Goal: Obtain resource: Obtain resource

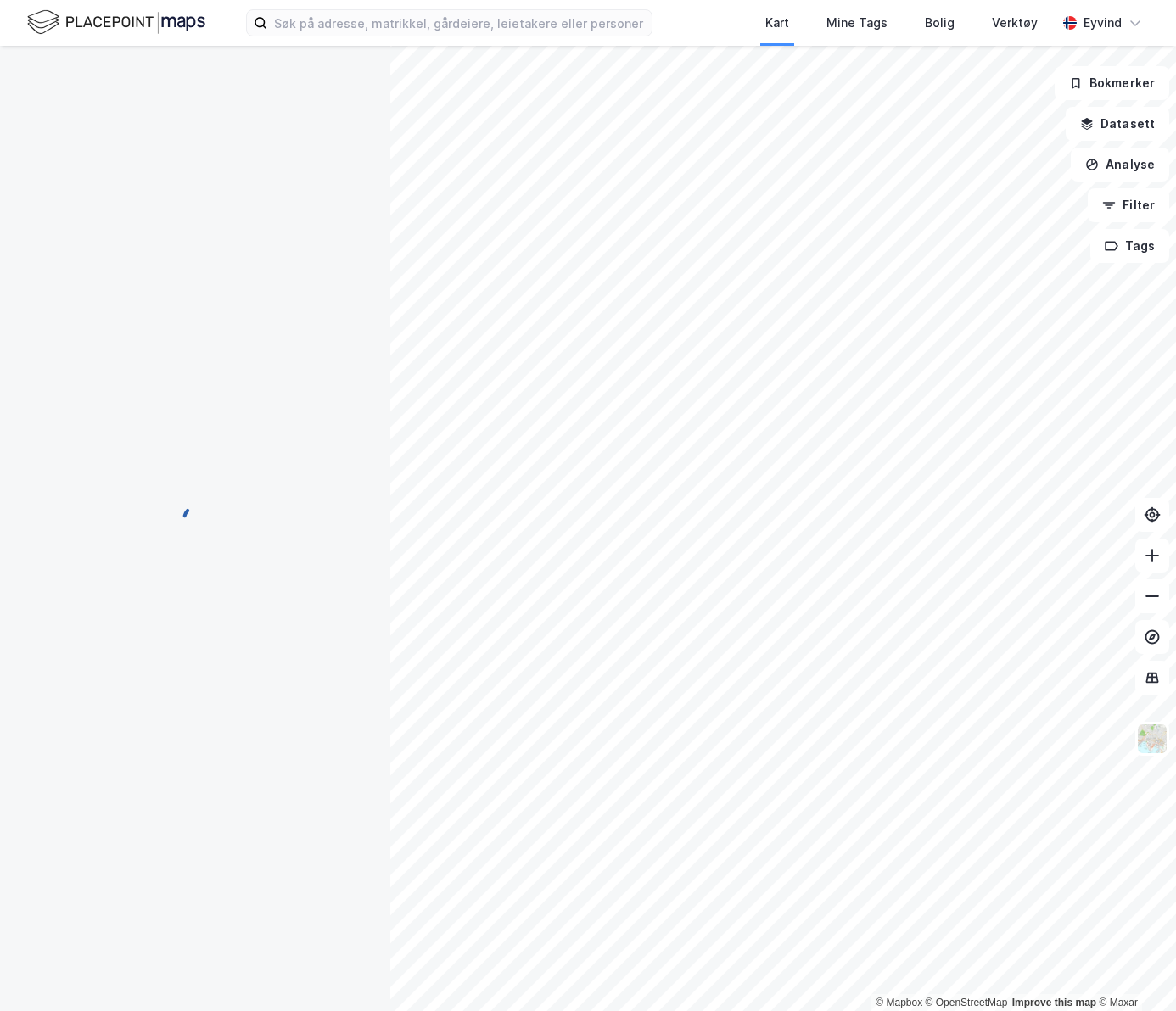
click at [498, 4] on div "Kart Mine Tags Bolig Verktøy Eyvind" at bounding box center [588, 23] width 1176 height 46
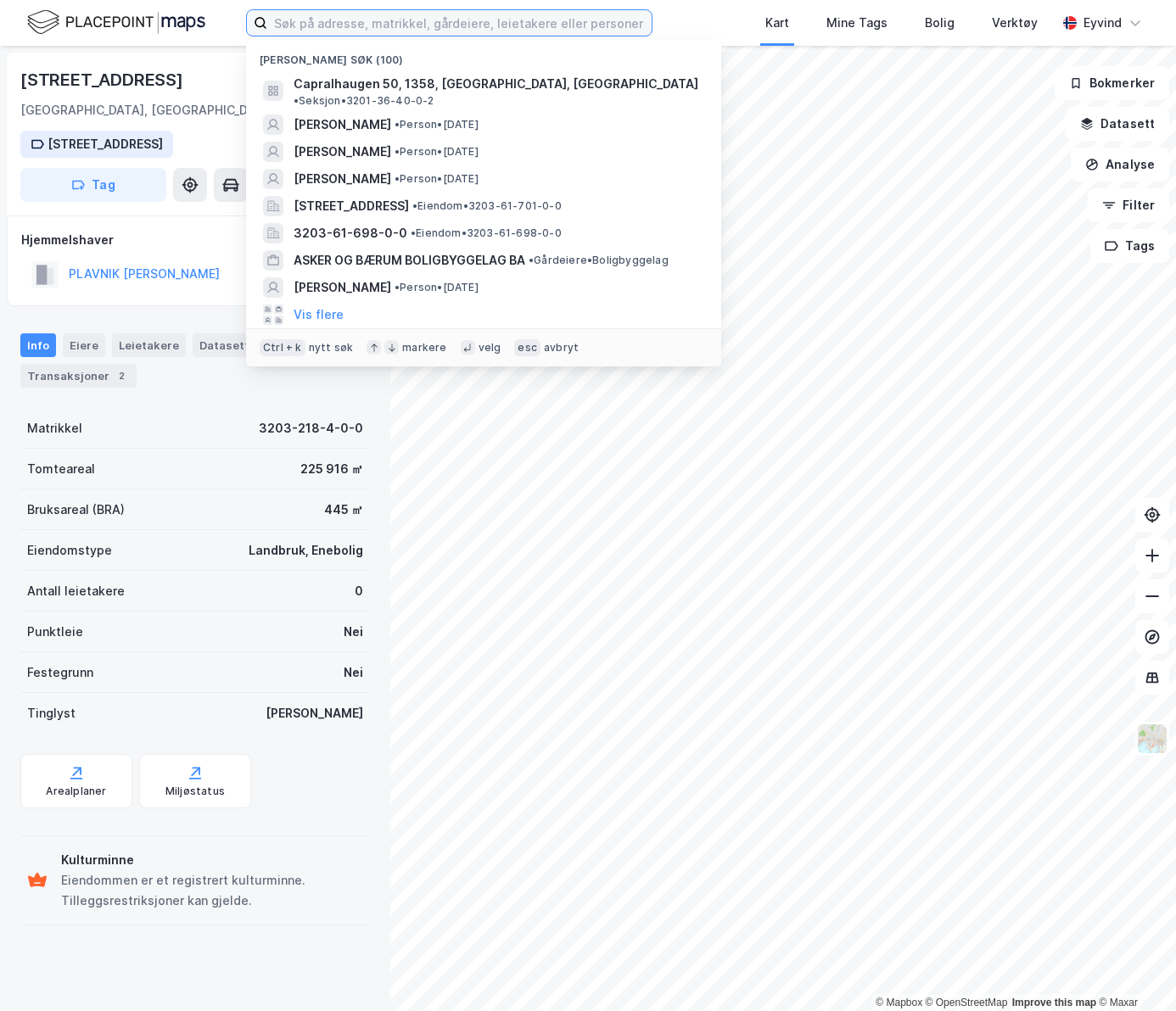
click at [412, 17] on input at bounding box center [459, 23] width 384 height 25
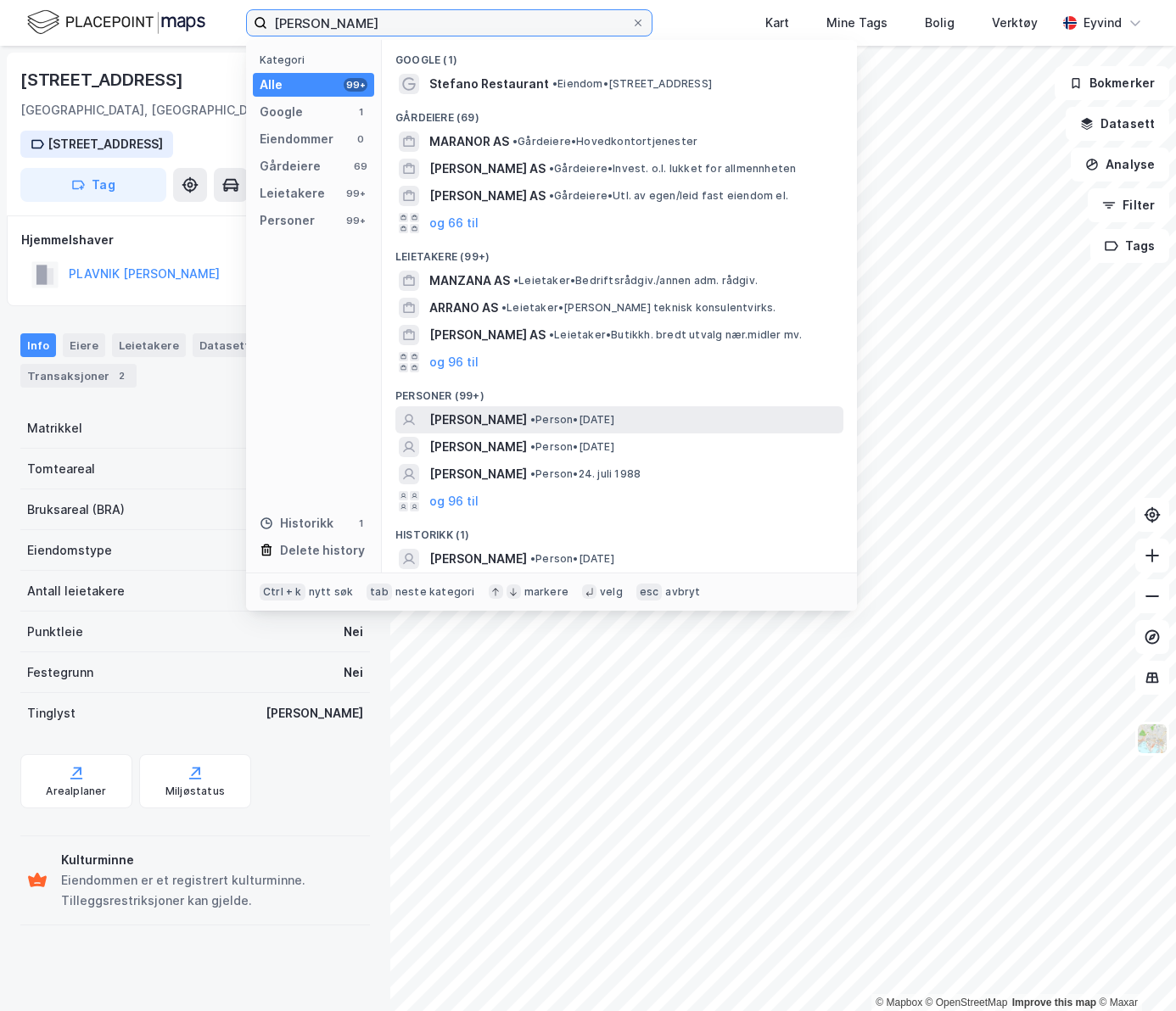
type input "[PERSON_NAME]"
click at [611, 416] on span "• Person • [DATE]" at bounding box center [572, 420] width 84 height 14
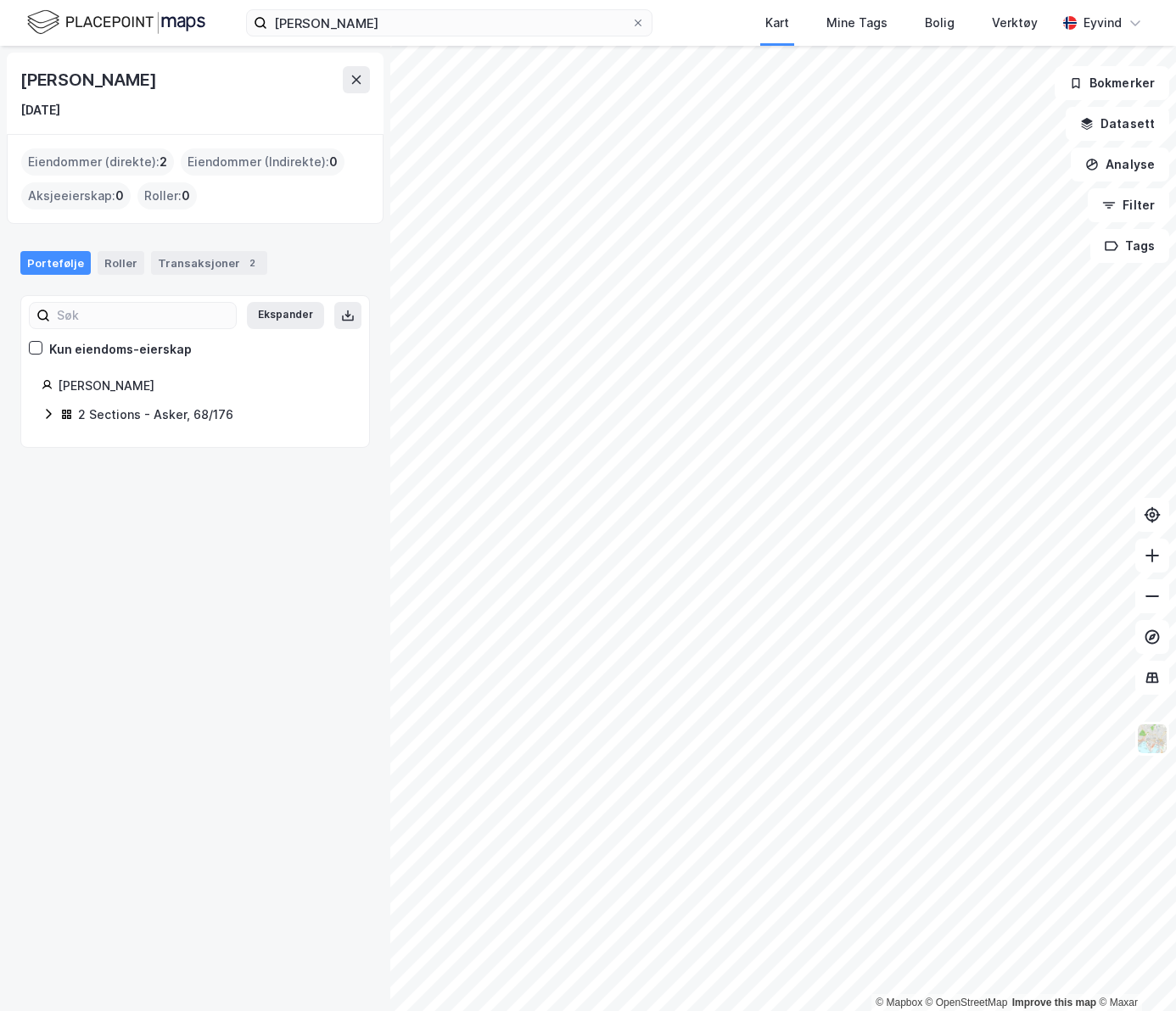
click at [47, 416] on icon at bounding box center [49, 414] width 14 height 14
click at [218, 471] on link "Asker, 68/176/0/12" at bounding box center [187, 474] width 108 height 15
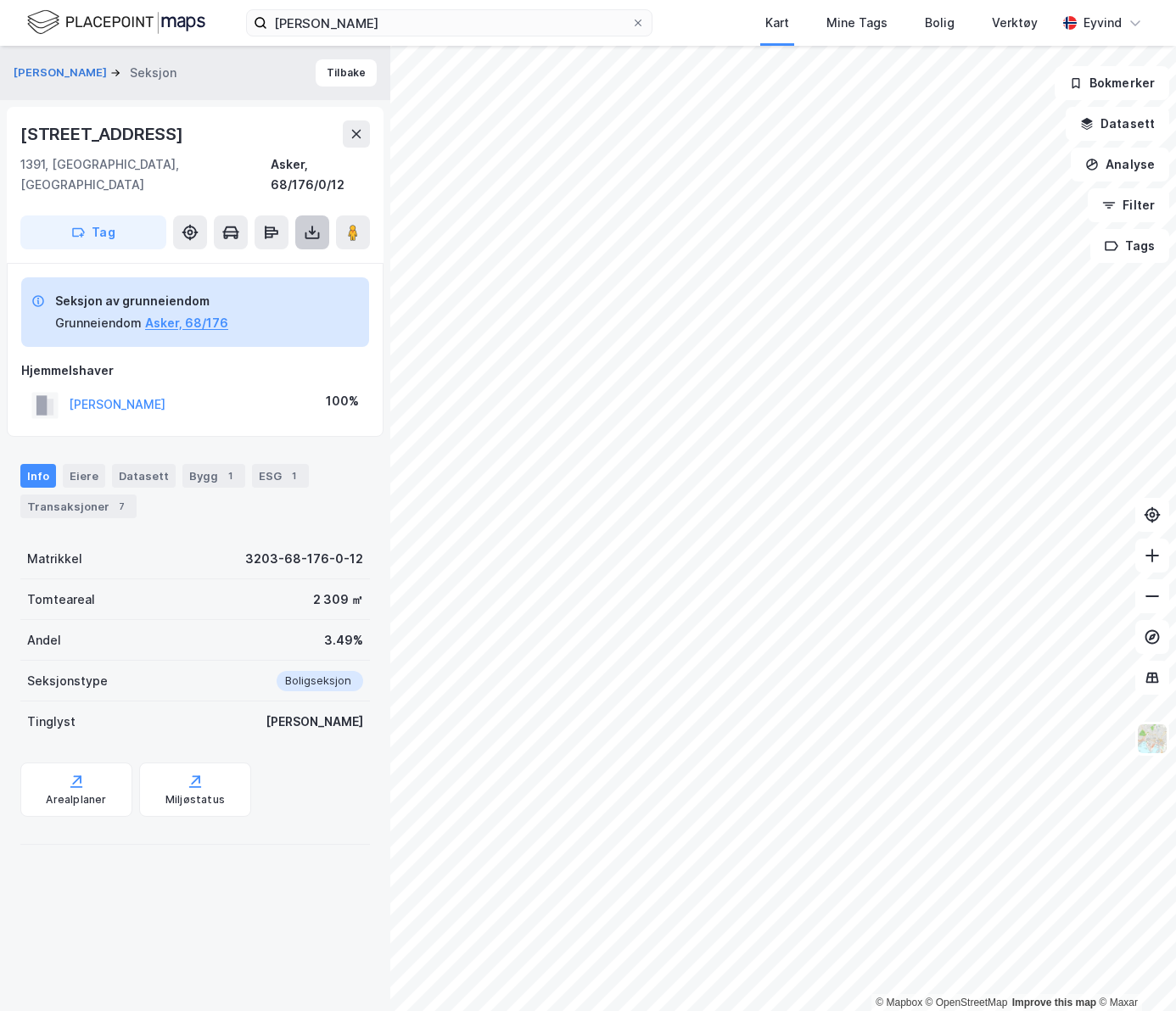
click at [313, 231] on icon at bounding box center [312, 233] width 7 height 4
click at [281, 254] on div "Last ned grunnbok" at bounding box center [239, 266] width 181 height 27
click at [181, 313] on button "Asker, 68/176" at bounding box center [187, 323] width 83 height 20
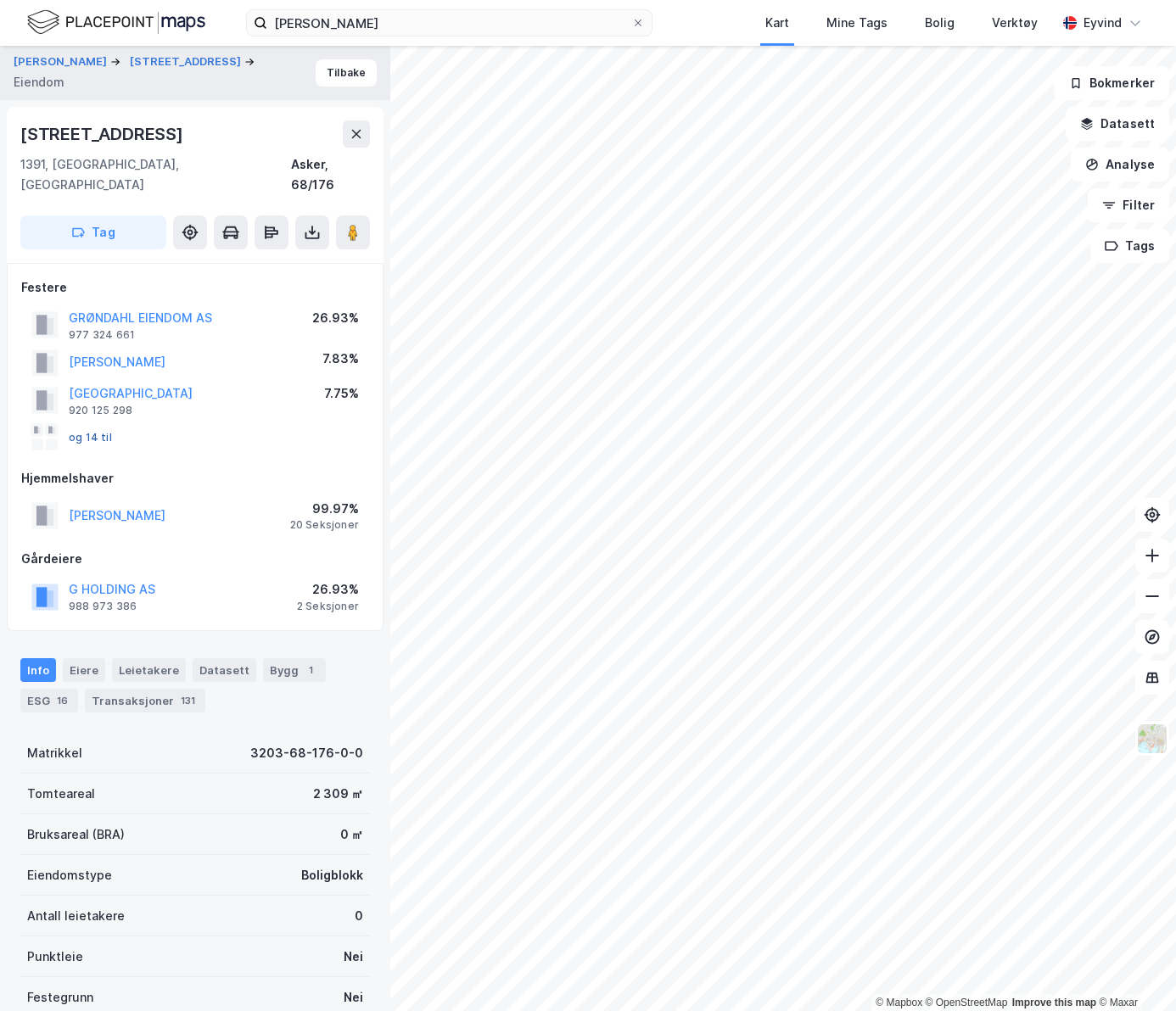
click at [0, 0] on button "og 14 til" at bounding box center [0, 0] width 0 height 0
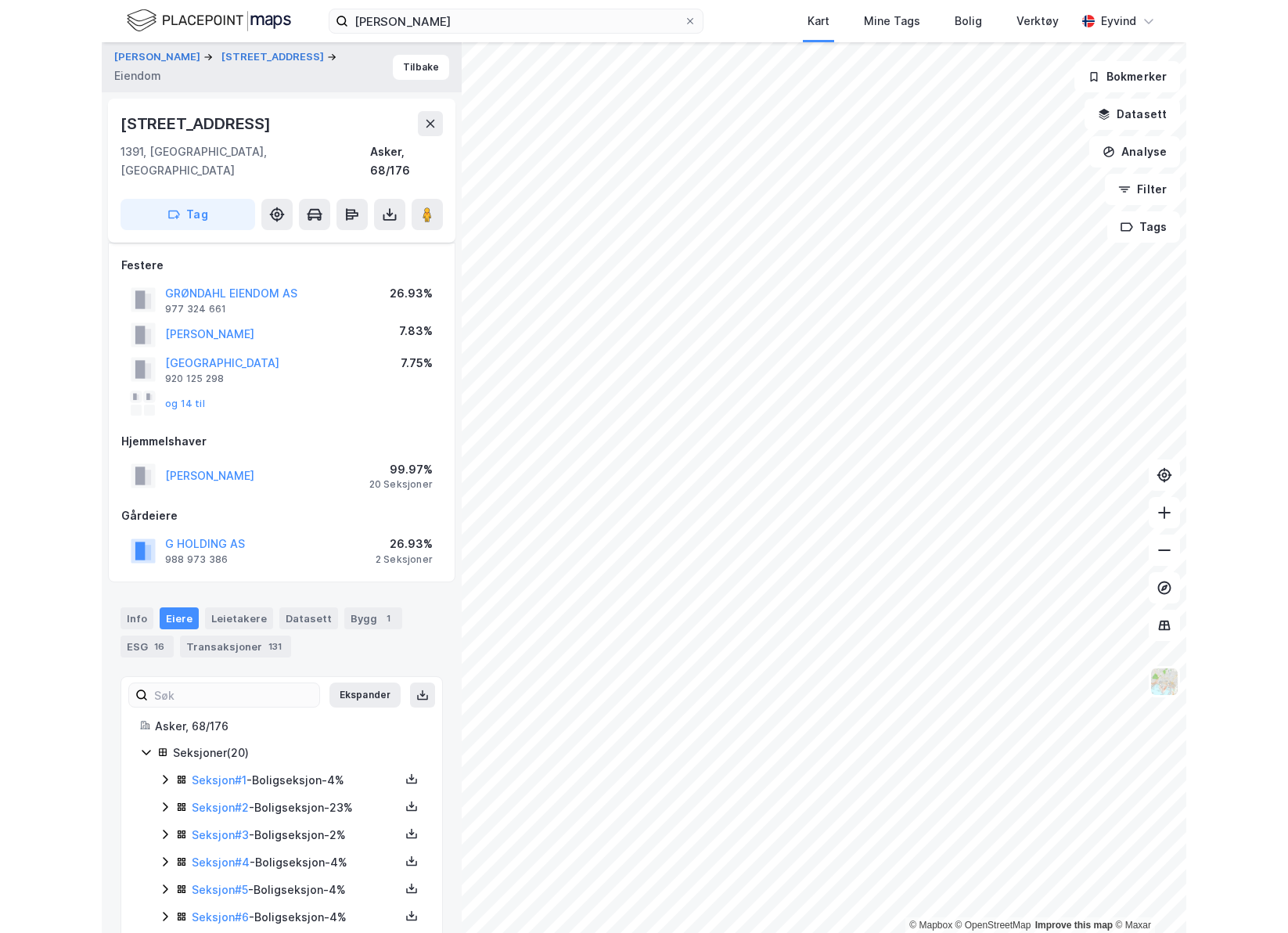
scroll to position [372, 0]
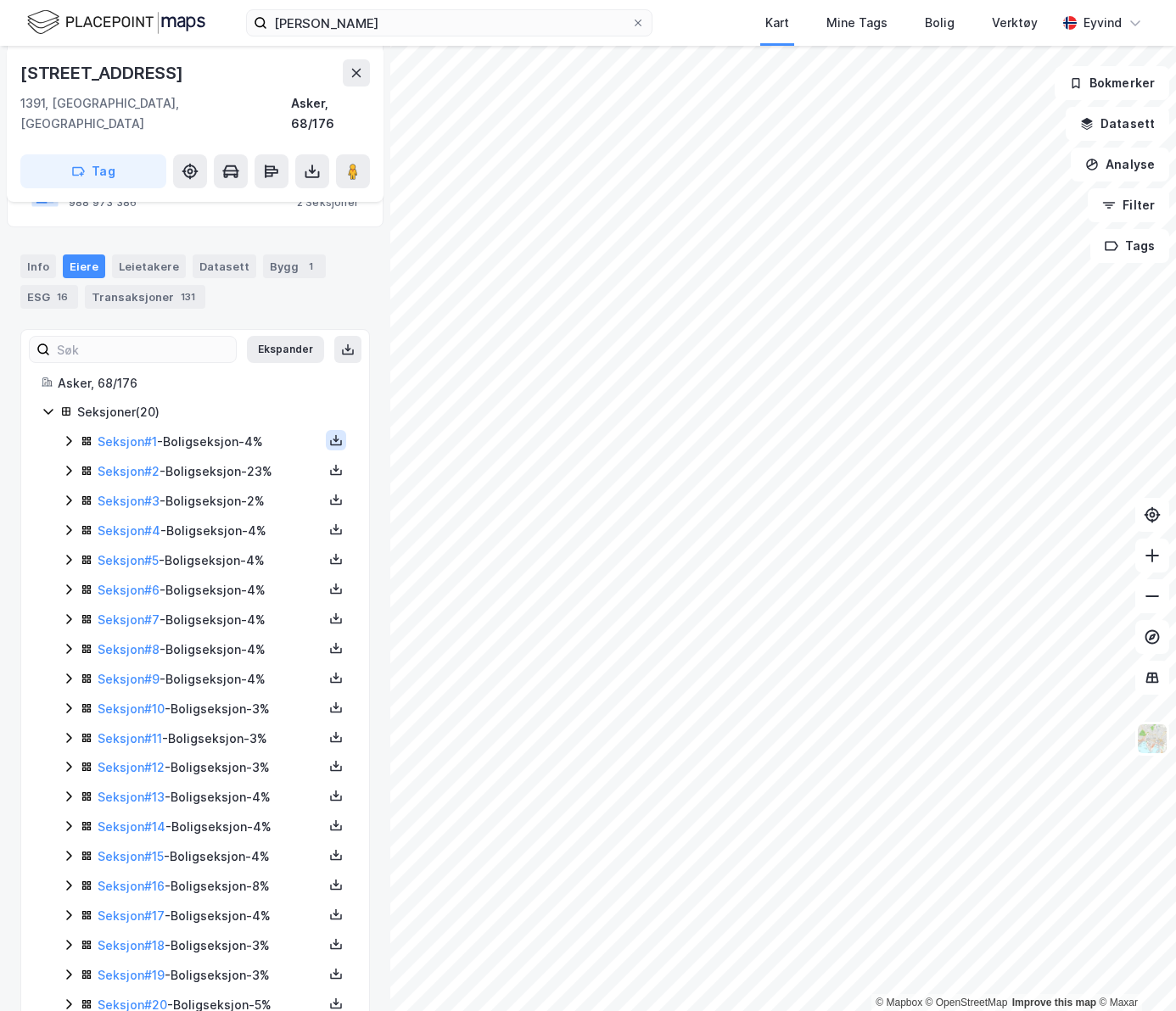
click at [329, 433] on icon at bounding box center [336, 440] width 14 height 14
click at [235, 379] on div "Grunnbok" at bounding box center [233, 389] width 56 height 20
click at [1146, 556] on icon at bounding box center [1153, 555] width 17 height 17
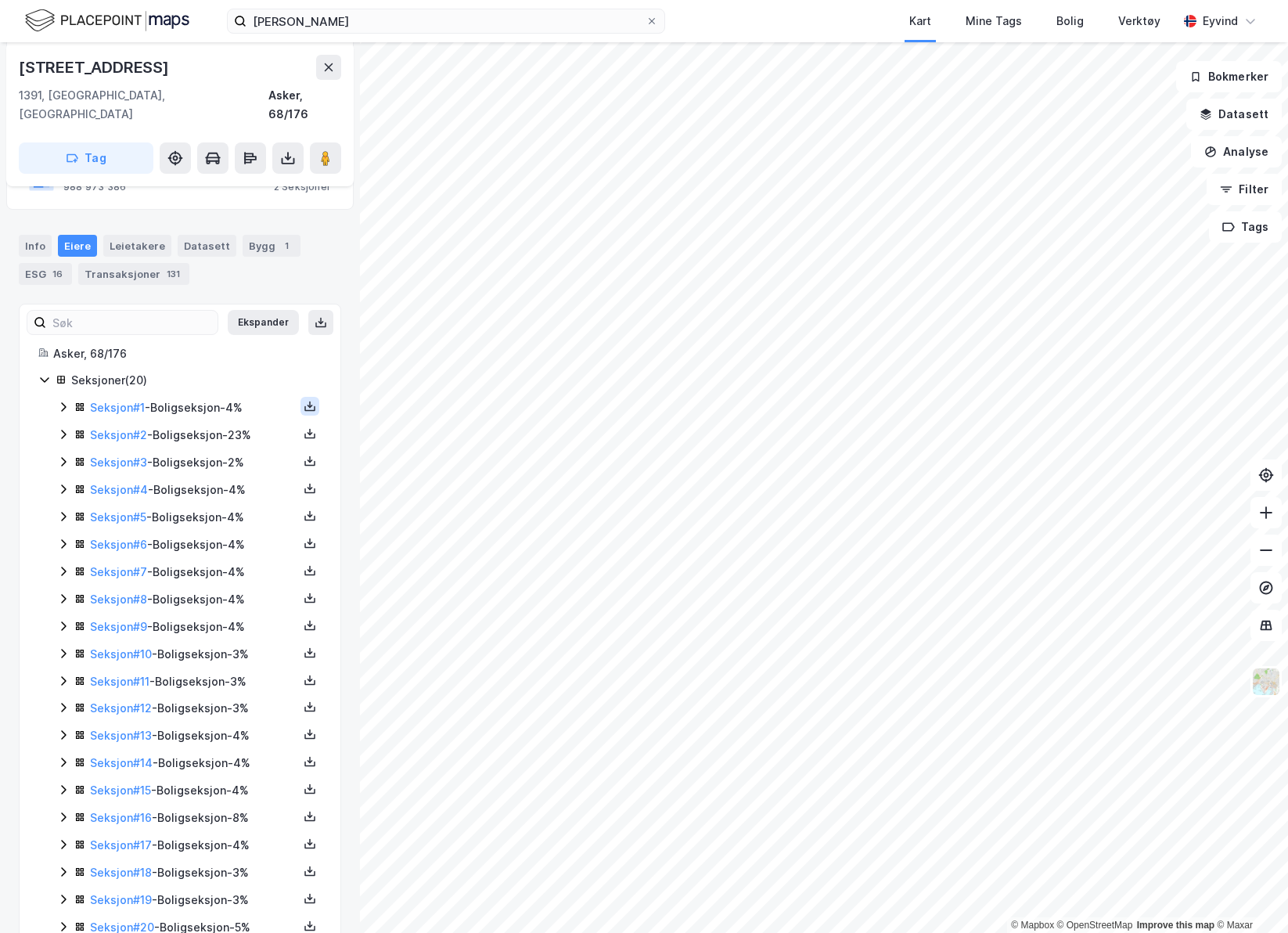
click at [300, 397] on button at bounding box center [309, 406] width 18 height 18
click at [208, 350] on div "Grunnbok" at bounding box center [215, 359] width 52 height 18
click at [300, 424] on button at bounding box center [309, 433] width 18 height 18
click at [235, 368] on div "Grunnbok" at bounding box center [224, 386] width 138 height 38
drag, startPoint x: 299, startPoint y: 439, endPoint x: 295, endPoint y: 411, distance: 28.3
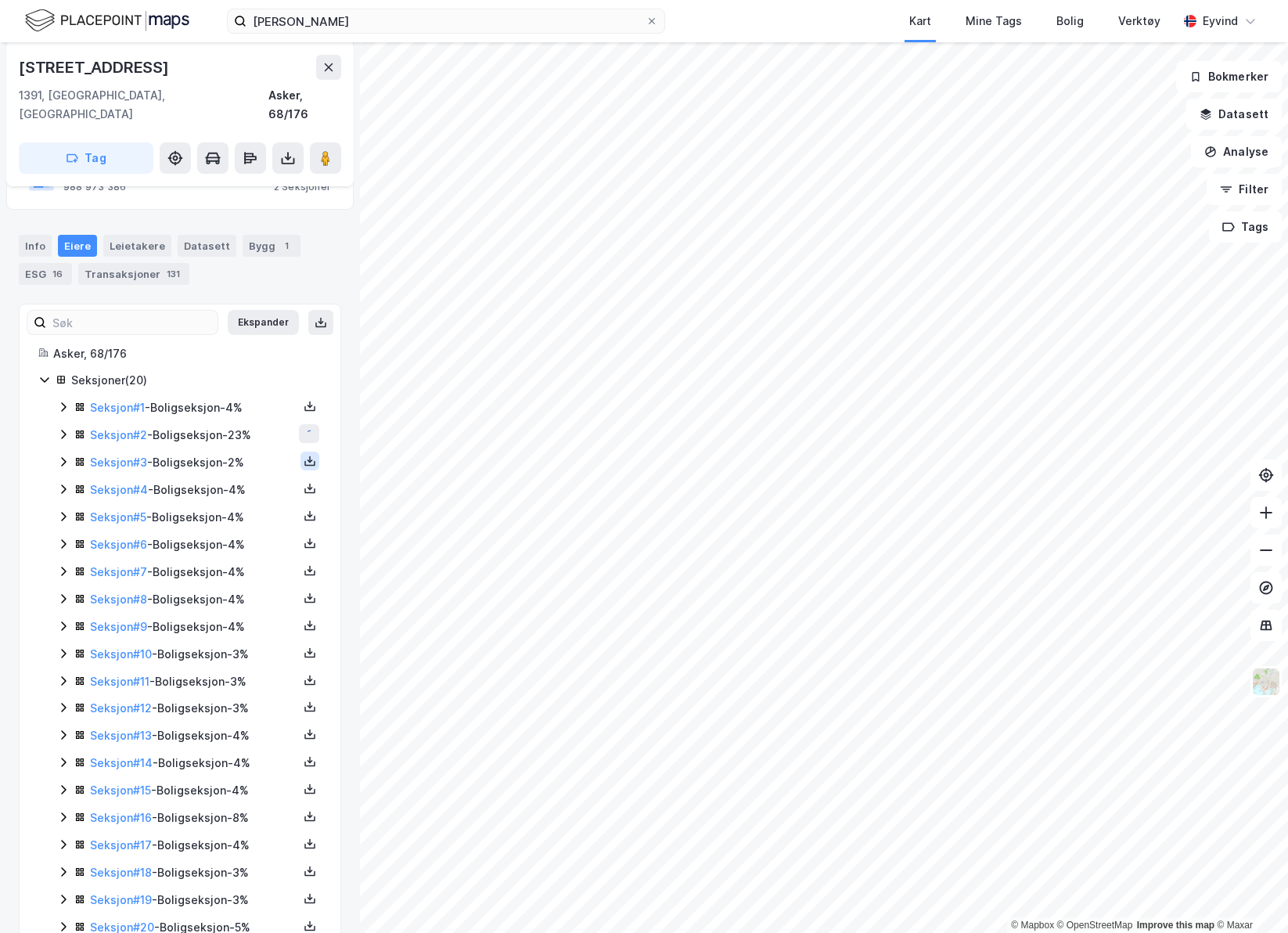
click at [303, 455] on icon at bounding box center [310, 461] width 13 height 13
click at [223, 404] on div "Grunnbok" at bounding box center [215, 413] width 52 height 18
